Goal: Task Accomplishment & Management: Use online tool/utility

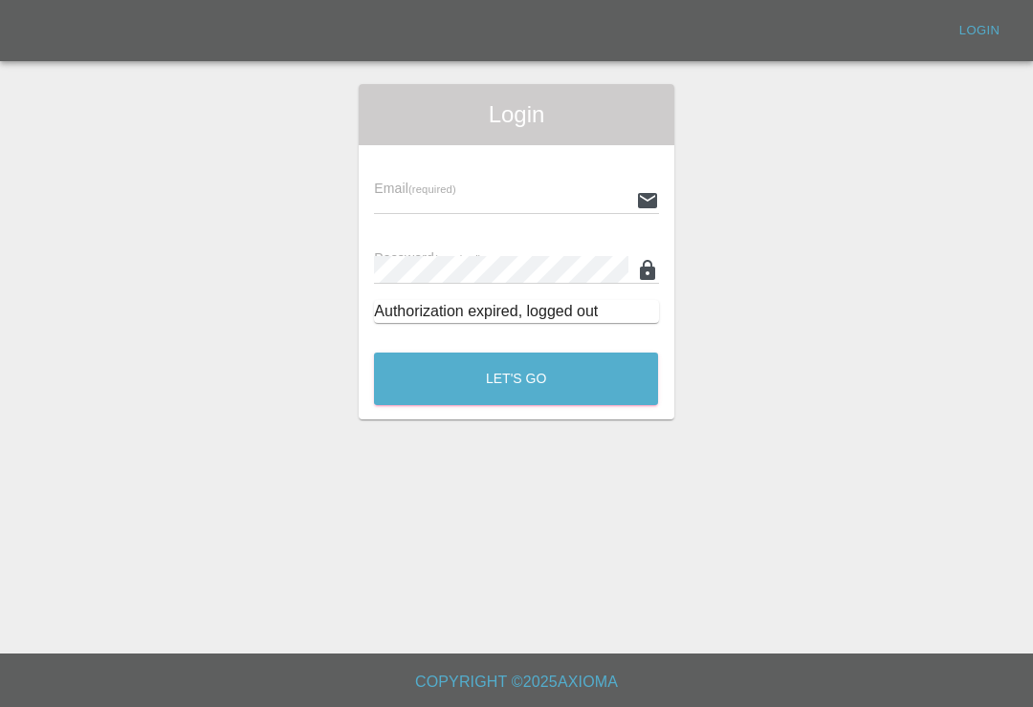
scroll to position [30, 0]
click at [545, 161] on div "Email (required)" at bounding box center [516, 188] width 284 height 54
click at [569, 186] on input "text" at bounding box center [500, 200] width 253 height 28
type input "[EMAIL_ADDRESS][DOMAIN_NAME]"
click at [515, 353] on button "Let's Go" at bounding box center [516, 379] width 284 height 53
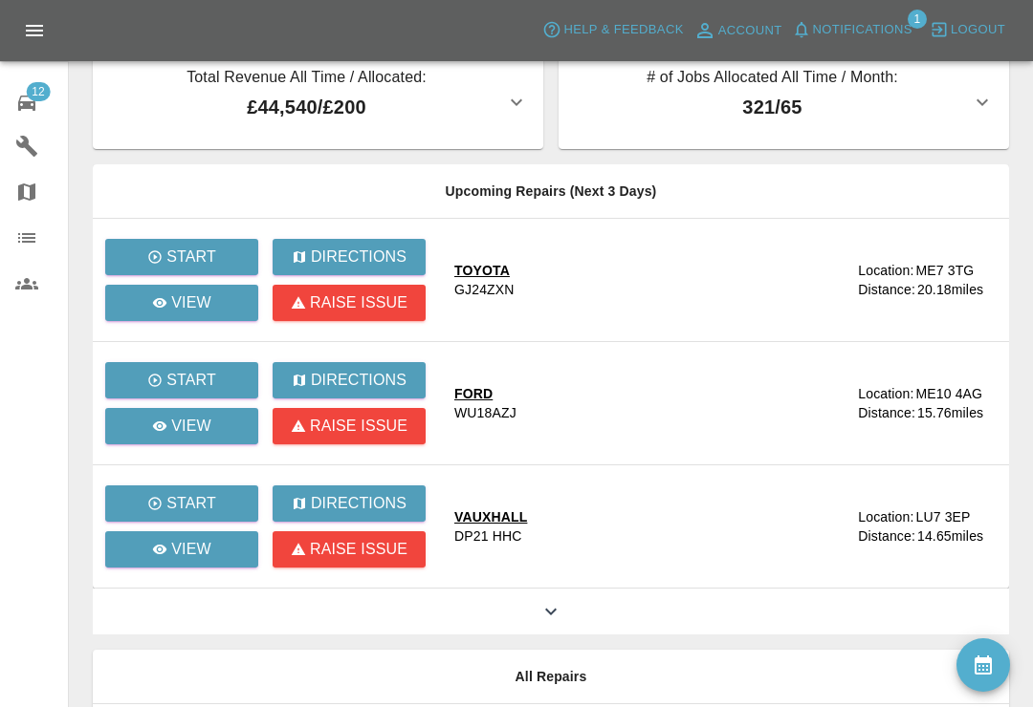
click at [842, 31] on span "Notifications" at bounding box center [862, 30] width 99 height 22
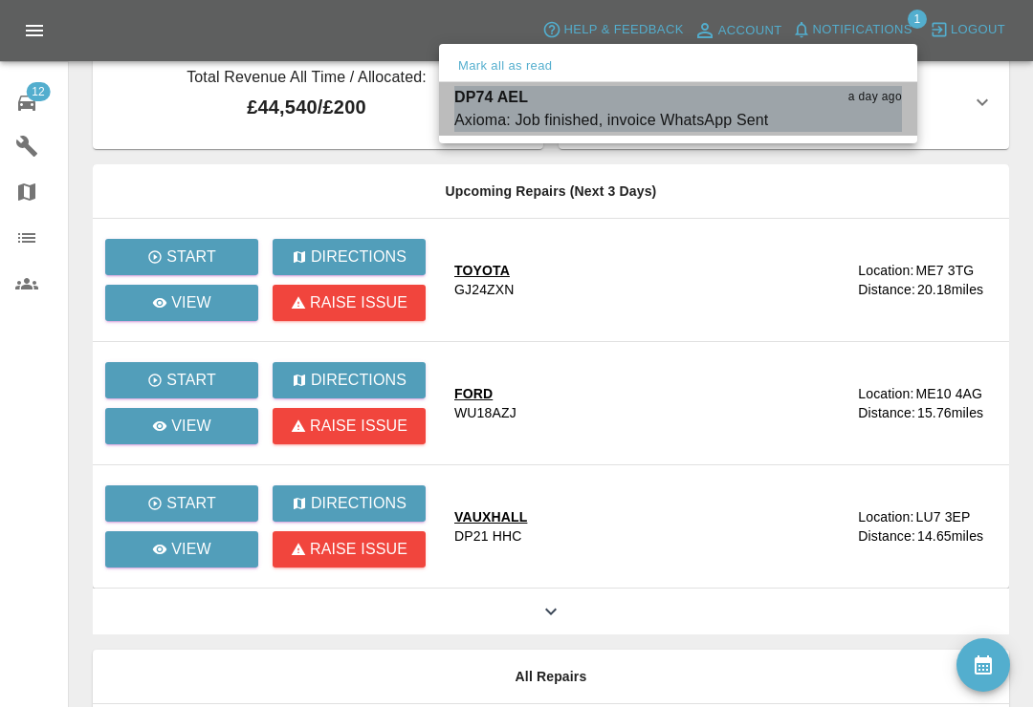
click at [871, 119] on button "Mark as read" at bounding box center [859, 121] width 84 height 22
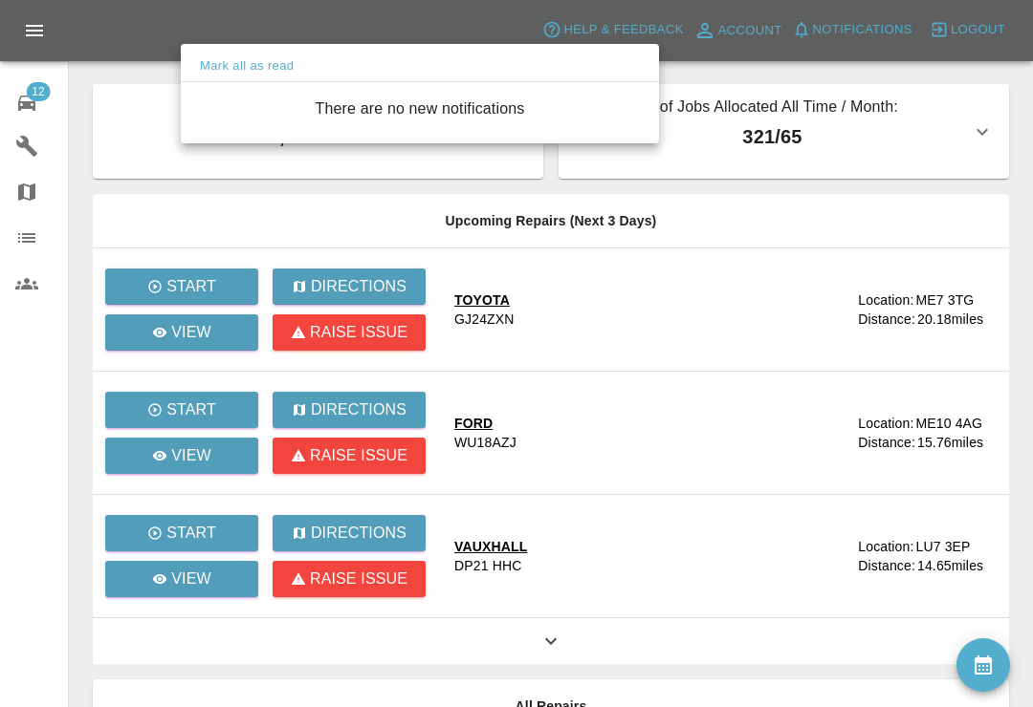
click at [27, 98] on div at bounding box center [516, 353] width 1033 height 707
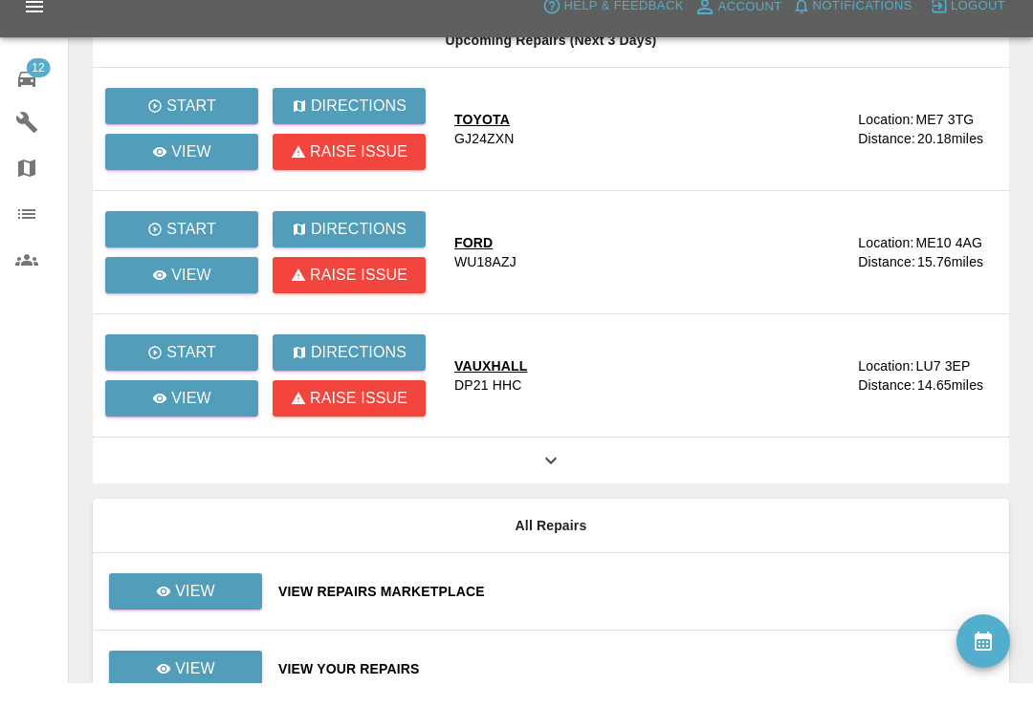
scroll to position [228, 0]
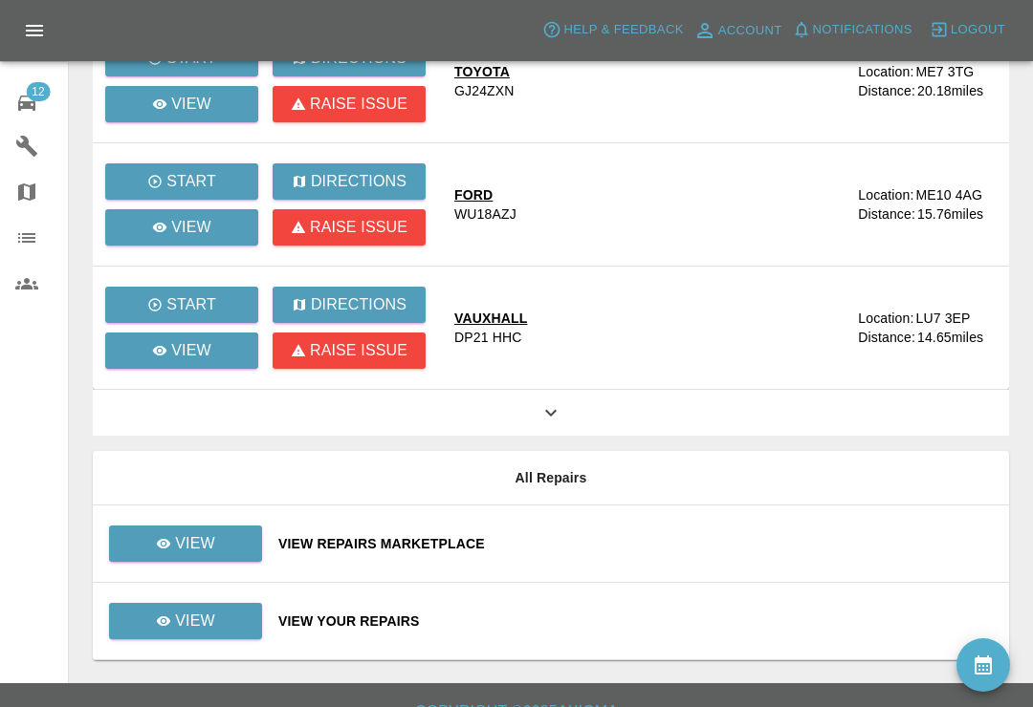
click at [665, 547] on div "View Repairs Marketplace" at bounding box center [635, 543] width 715 height 19
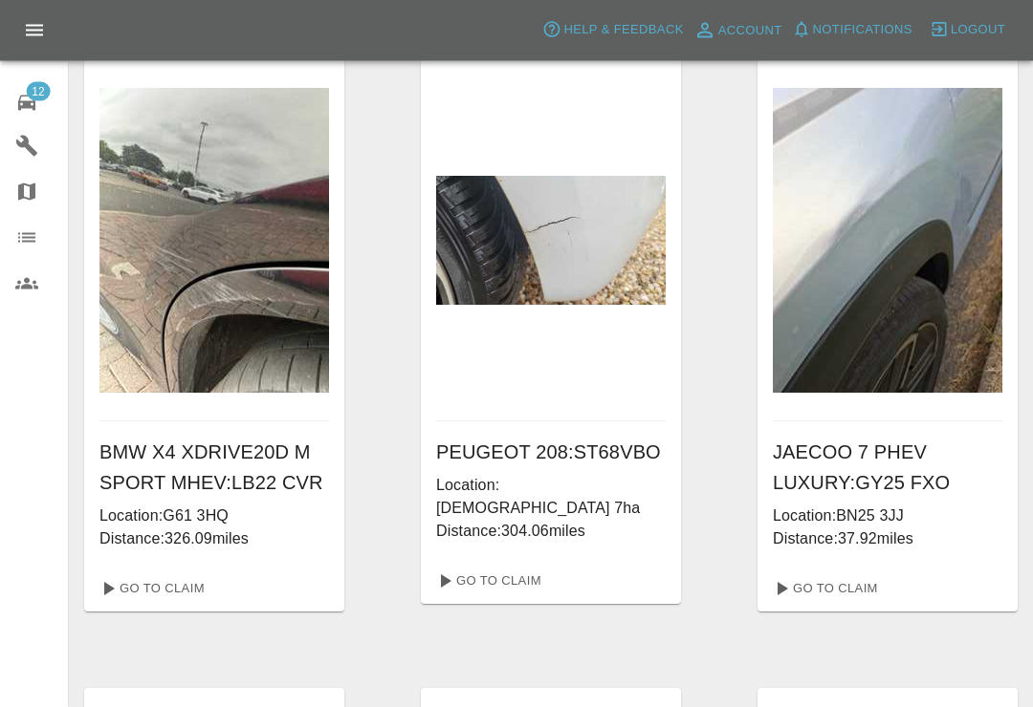
scroll to position [1318, 0]
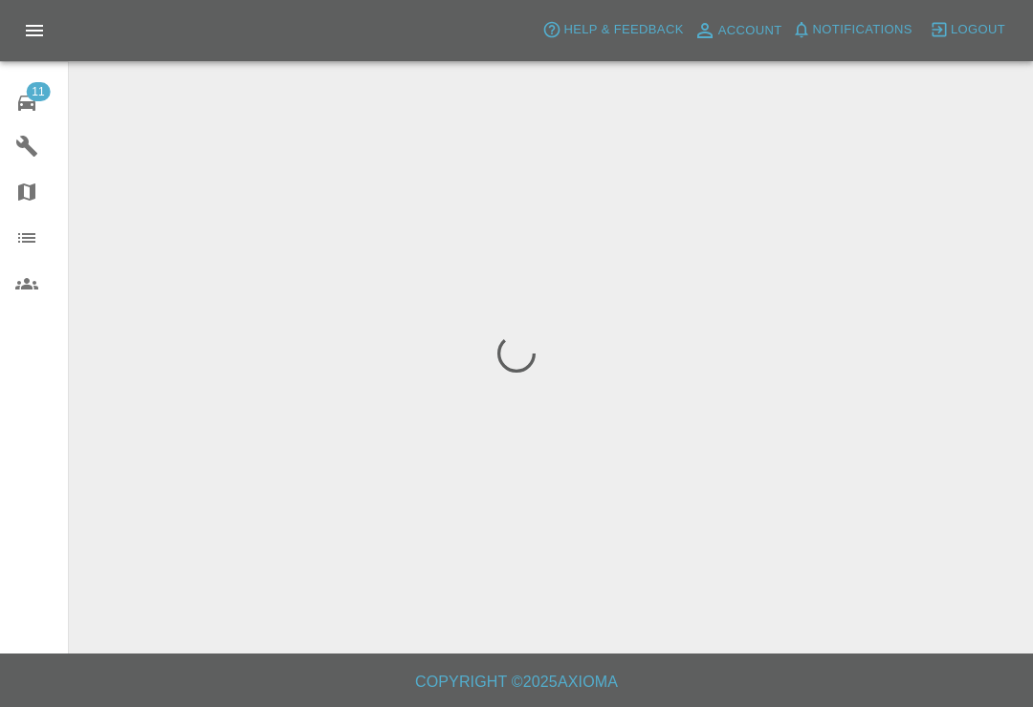
scroll to position [30, 0]
